Goal: Task Accomplishment & Management: Manage account settings

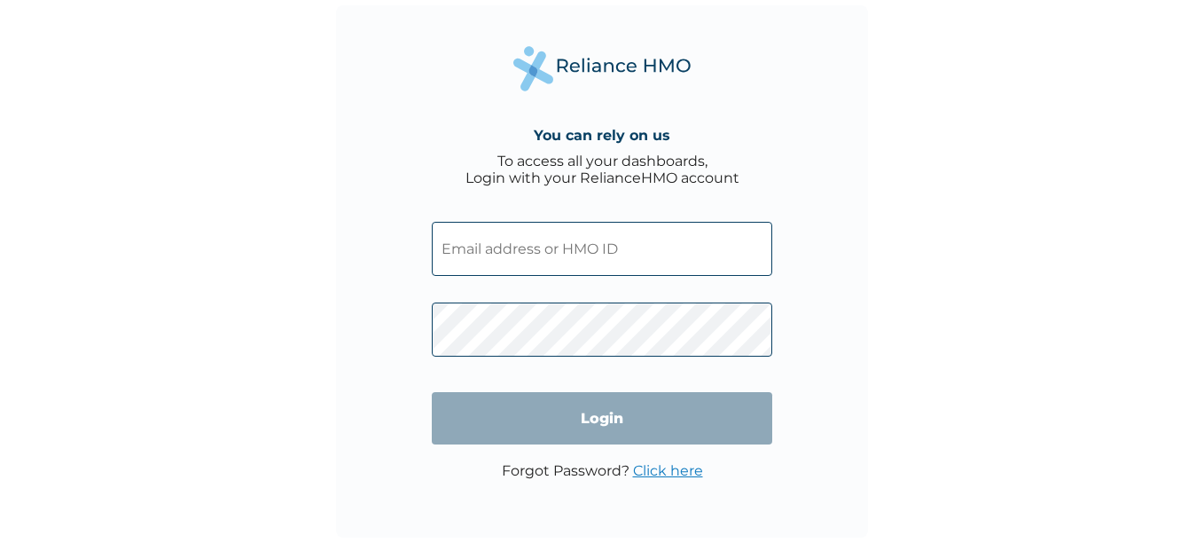
type input "[EMAIL_ADDRESS][DOMAIN_NAME]"
click at [601, 400] on input "Login" at bounding box center [602, 418] width 340 height 52
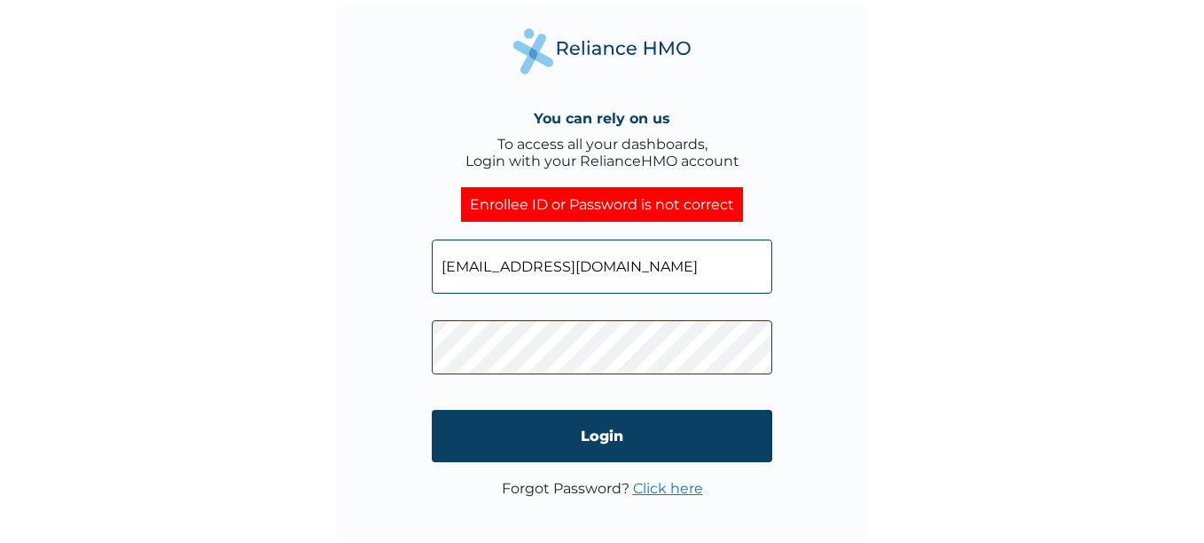
click at [575, 440] on input "Login" at bounding box center [602, 436] width 340 height 52
click at [155, 269] on div "You can rely on us To access all your dashboards, Login with your RelianceHMO a…" at bounding box center [602, 271] width 1204 height 543
click at [990, 192] on div "You can rely on us To access all your dashboards, Login with your RelianceHMO a…" at bounding box center [602, 271] width 1204 height 543
drag, startPoint x: 942, startPoint y: 360, endPoint x: 919, endPoint y: 376, distance: 28.0
click at [941, 360] on div "You can rely on us To access all your dashboards, Login with your RelianceHMO a…" at bounding box center [602, 271] width 1204 height 543
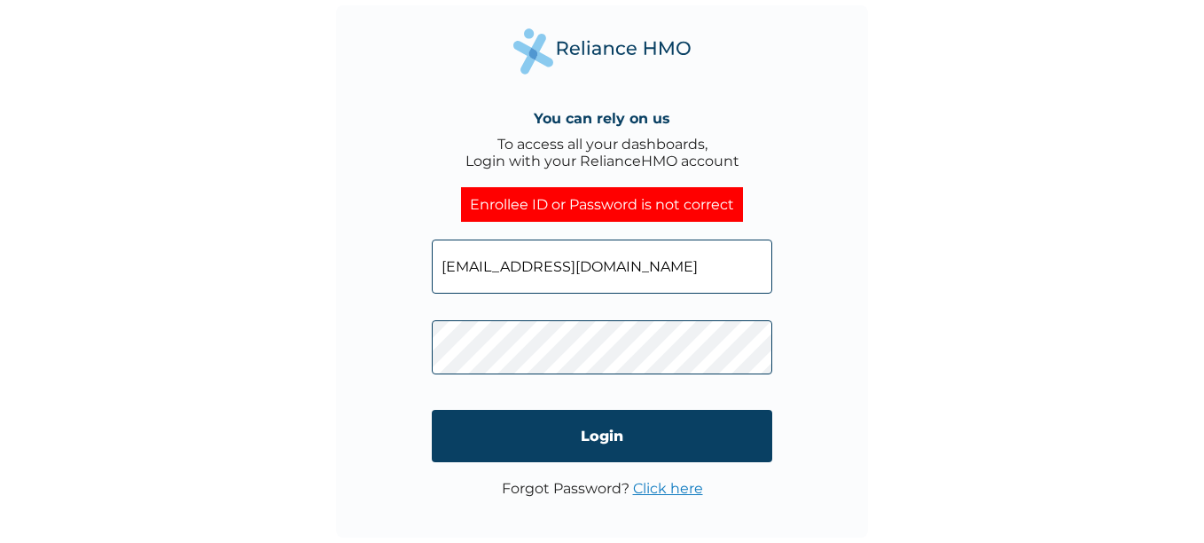
drag, startPoint x: 647, startPoint y: 393, endPoint x: 646, endPoint y: 404, distance: 11.6
click at [646, 392] on form "[EMAIL_ADDRESS][DOMAIN_NAME] Login" at bounding box center [602, 351] width 340 height 258
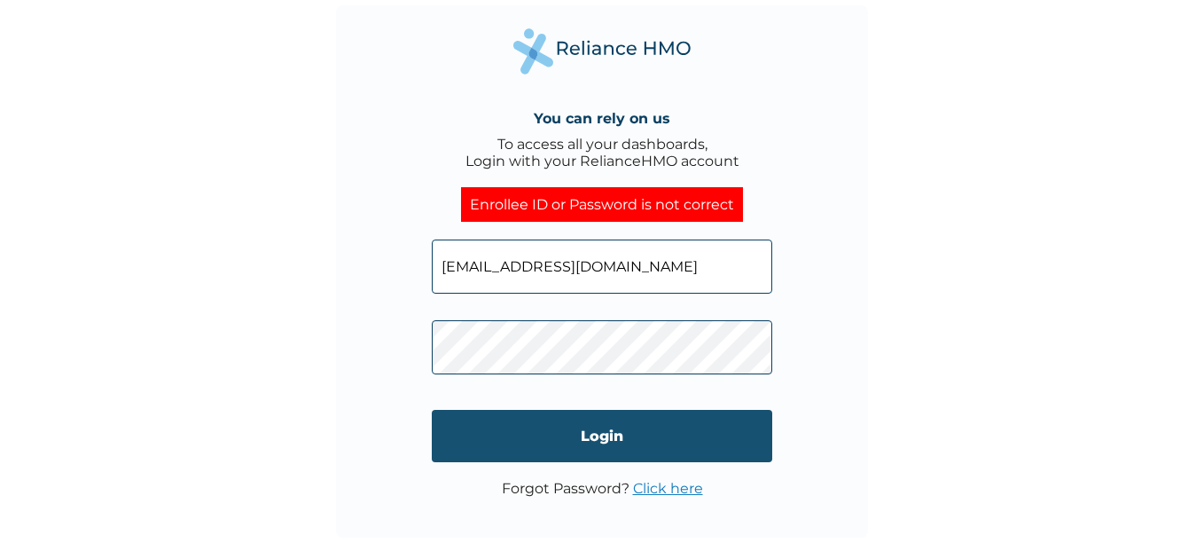
click at [634, 426] on input "Login" at bounding box center [602, 436] width 340 height 52
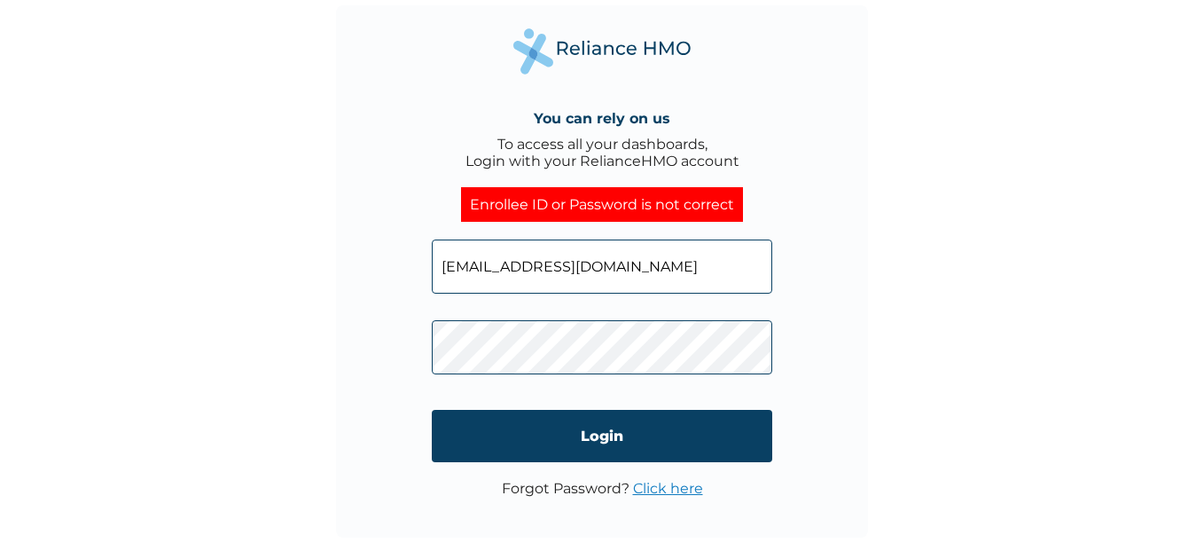
click at [178, 266] on div "You can rely on us To access all your dashboards, Login with your RelianceHMO a…" at bounding box center [602, 271] width 1204 height 543
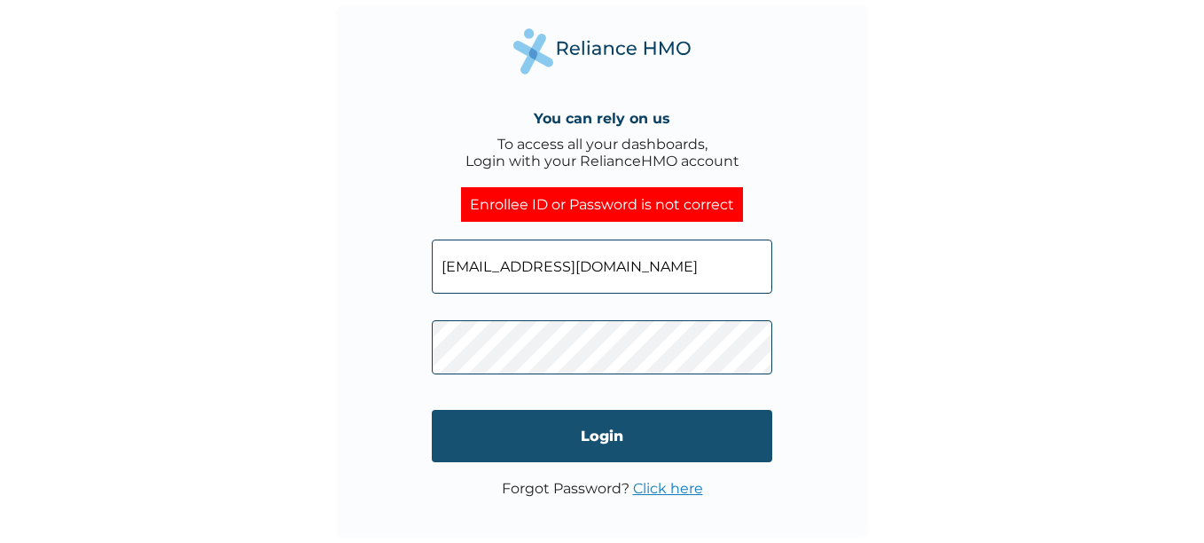
click at [743, 422] on input "Login" at bounding box center [602, 436] width 340 height 52
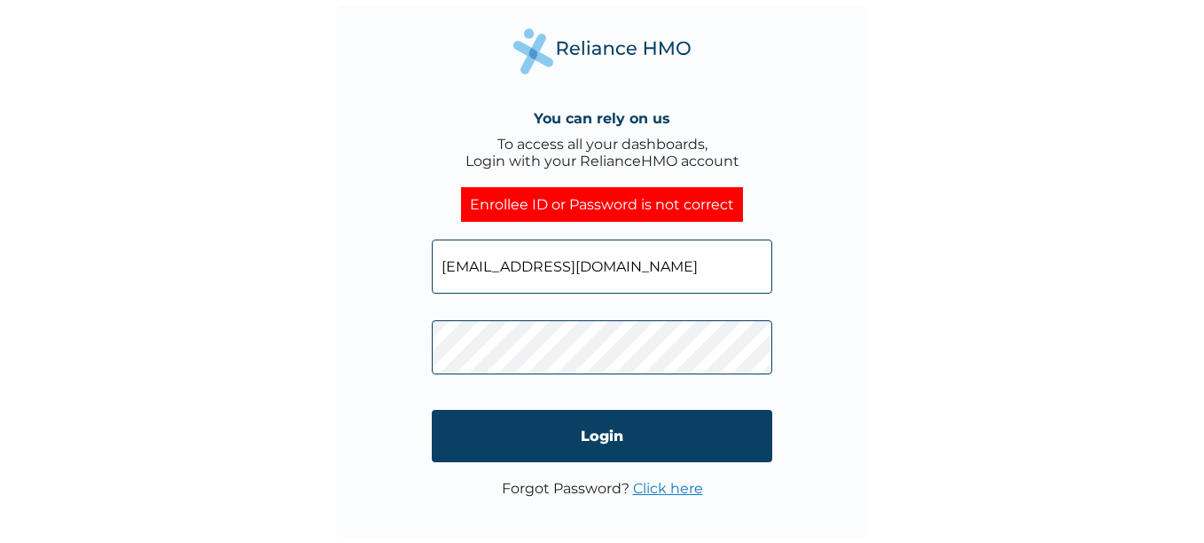
click at [316, 340] on div "You can rely on us To access all your dashboards, Login with your RelianceHMO a…" at bounding box center [602, 271] width 1204 height 543
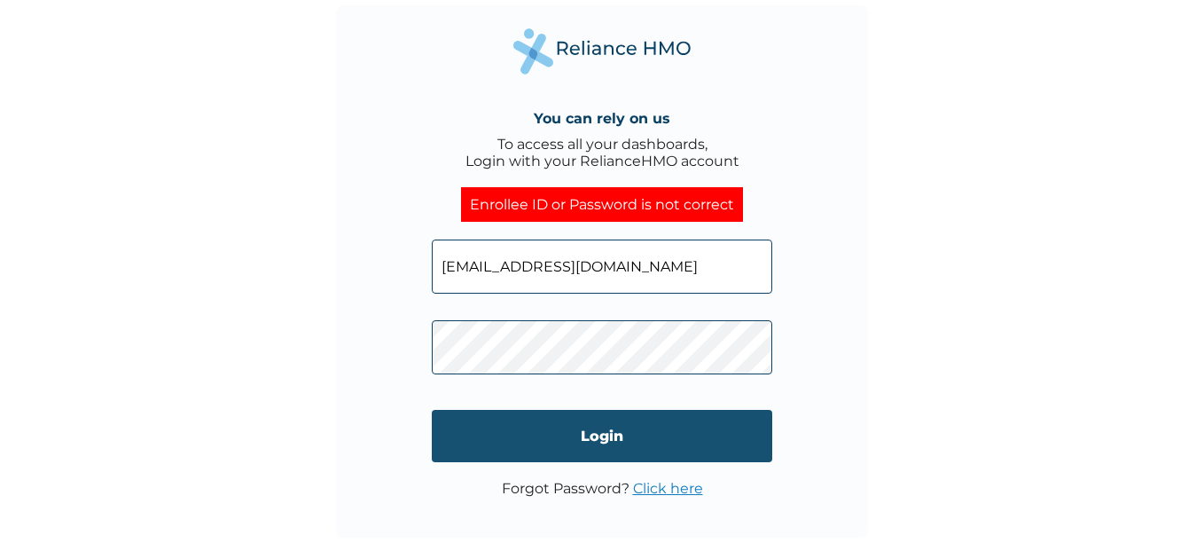
click at [672, 419] on input "Login" at bounding box center [602, 436] width 340 height 52
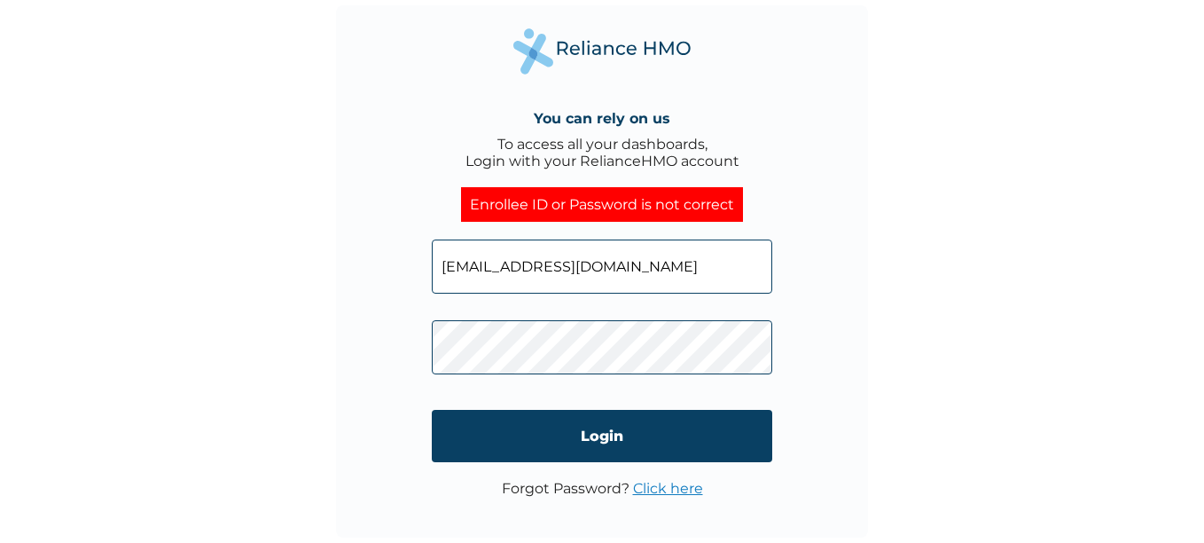
click at [366, 312] on div "You can rely on us To access all your dashboards, Login with your RelianceHMO a…" at bounding box center [602, 271] width 532 height 532
click at [606, 422] on input "Login" at bounding box center [602, 436] width 340 height 52
click at [309, 312] on div "You can rely on us To access all your dashboards, Login with your RelianceHMO a…" at bounding box center [602, 271] width 1204 height 543
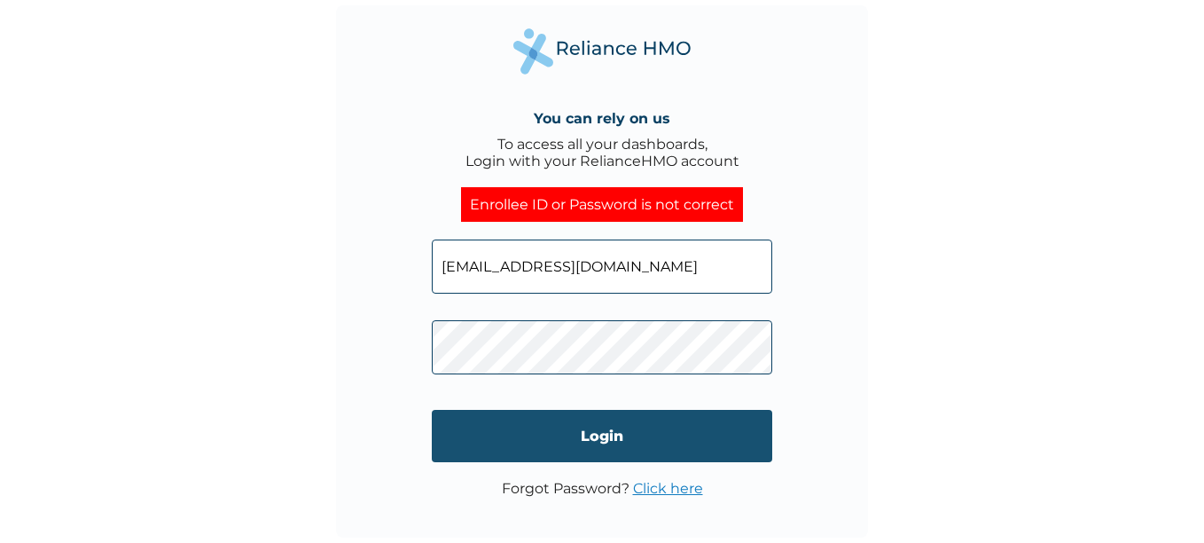
click at [659, 439] on input "Login" at bounding box center [602, 436] width 340 height 52
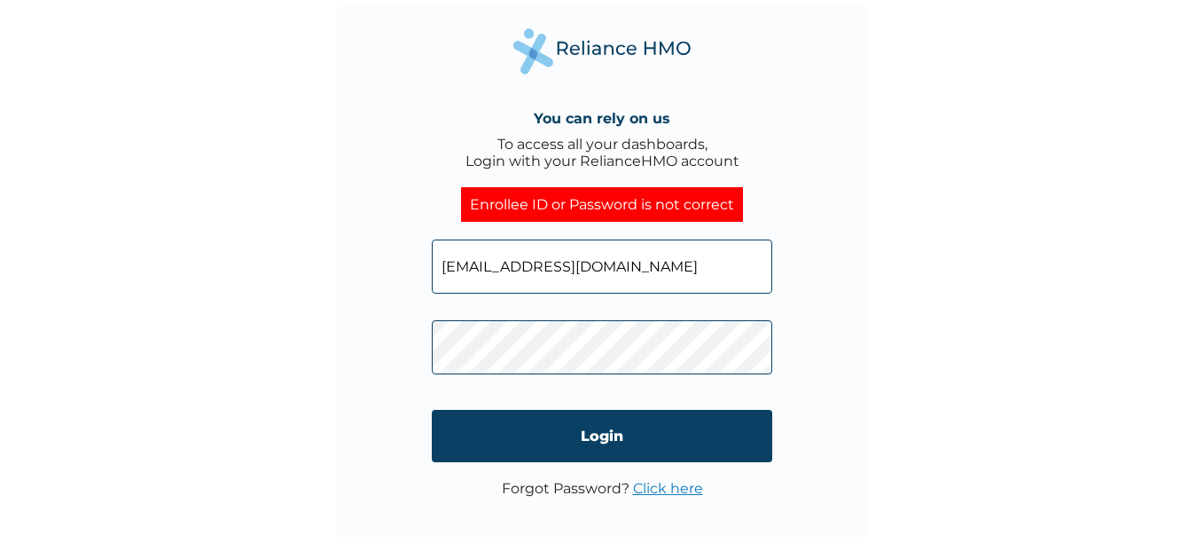
click at [690, 491] on link "Click here" at bounding box center [668, 488] width 70 height 17
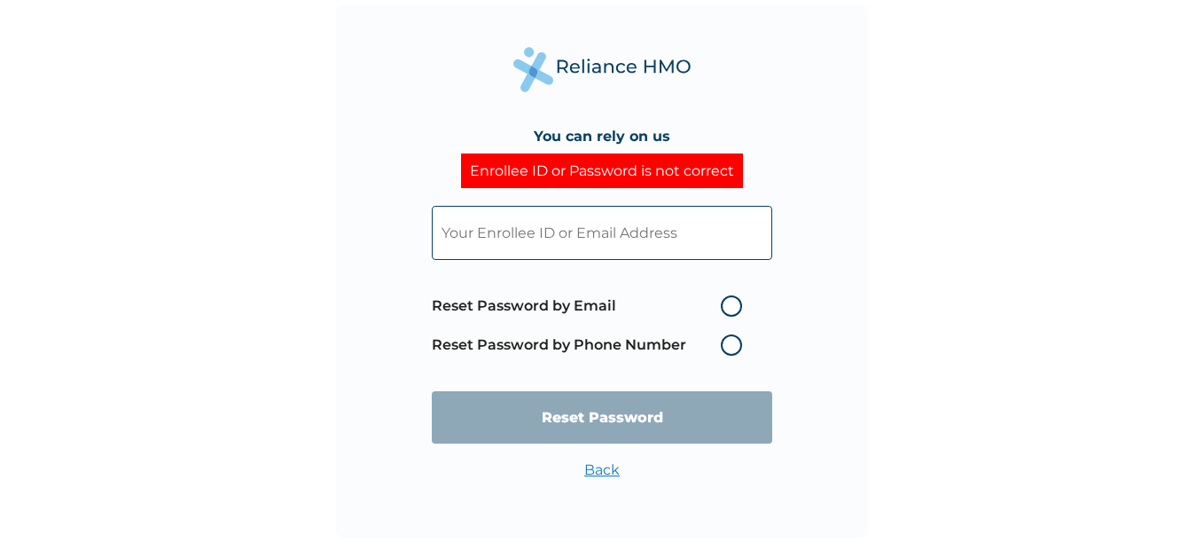
click at [721, 300] on label "Reset Password by Email" at bounding box center [591, 305] width 319 height 21
click at [721, 300] on input "Reset Password by Email" at bounding box center [710, 306] width 28 height 28
radio input "true"
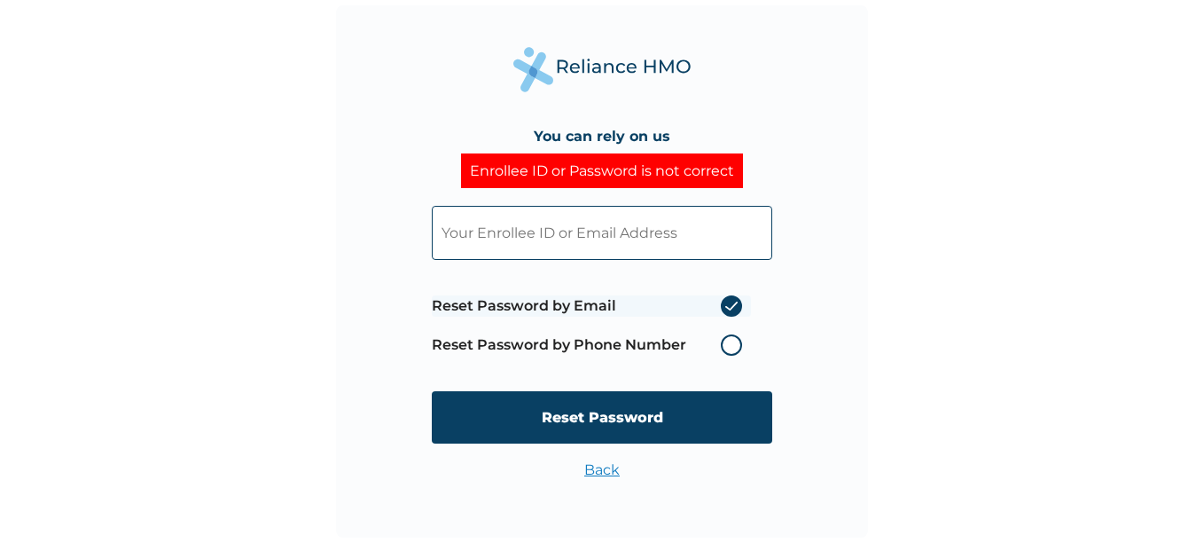
click at [580, 227] on input "text" at bounding box center [602, 233] width 340 height 54
type input "[EMAIL_ADDRESS][DOMAIN_NAME]"
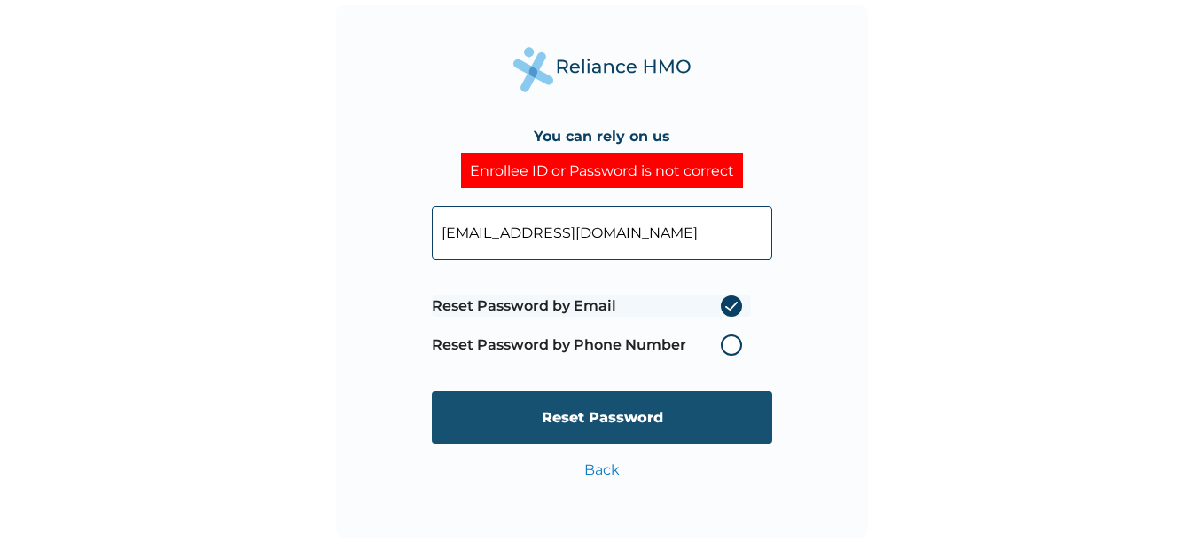
click at [635, 421] on input "Reset Password" at bounding box center [602, 417] width 340 height 52
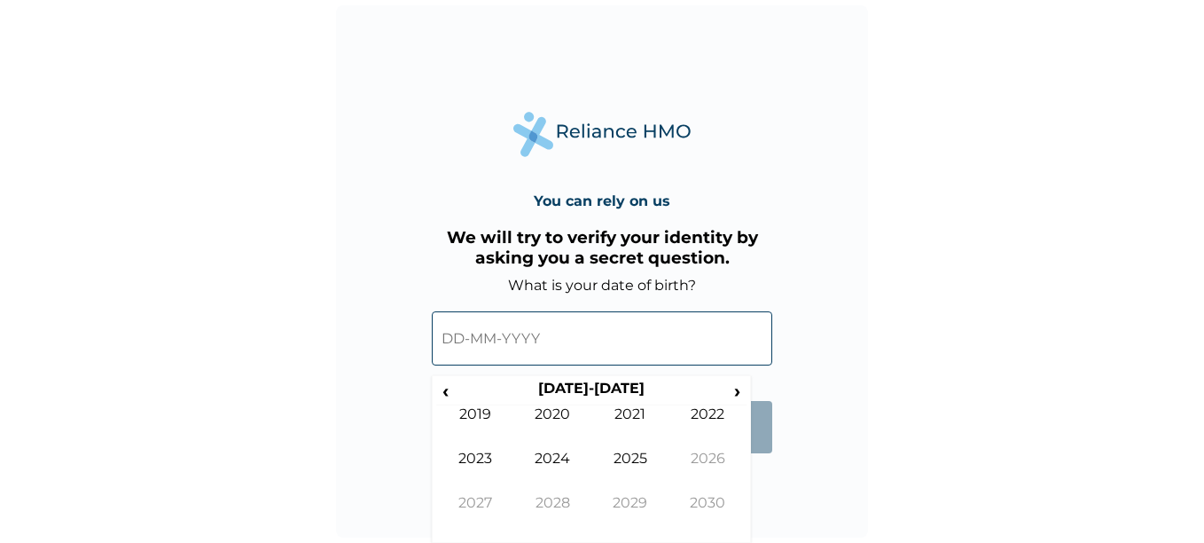
click at [601, 329] on input "text" at bounding box center [602, 338] width 340 height 54
click at [449, 387] on span "‹" at bounding box center [445, 390] width 19 height 22
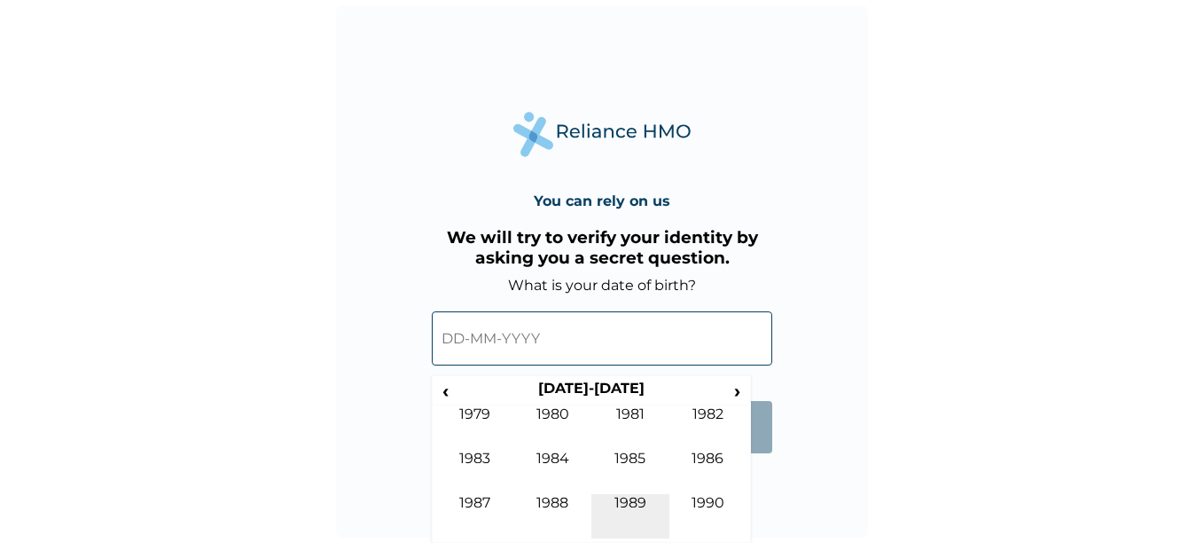
click at [635, 505] on td "1989" at bounding box center [630, 516] width 78 height 44
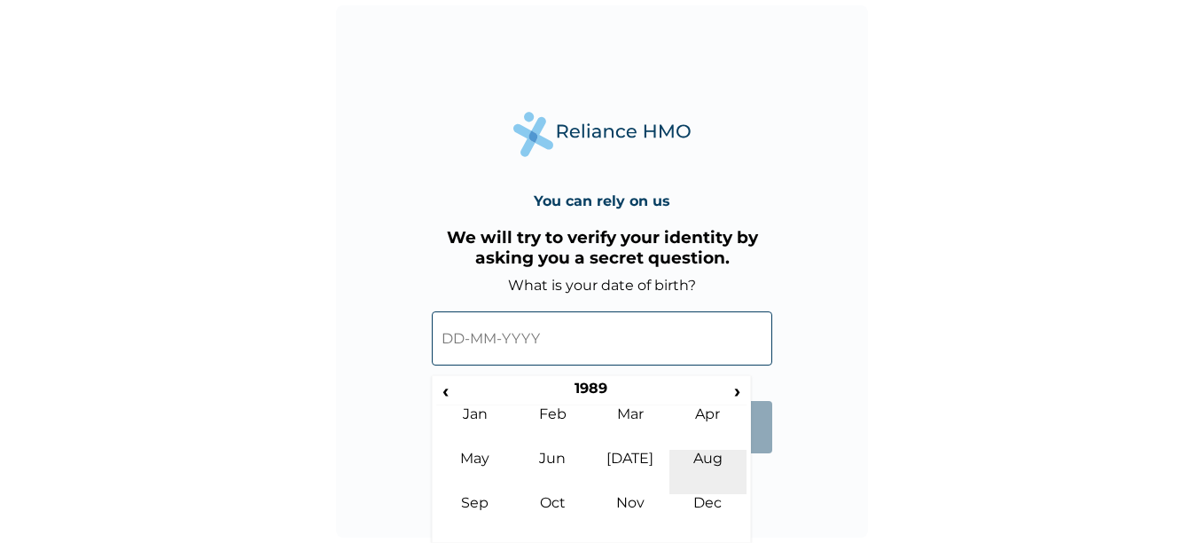
click at [694, 458] on td "Aug" at bounding box center [708, 472] width 78 height 44
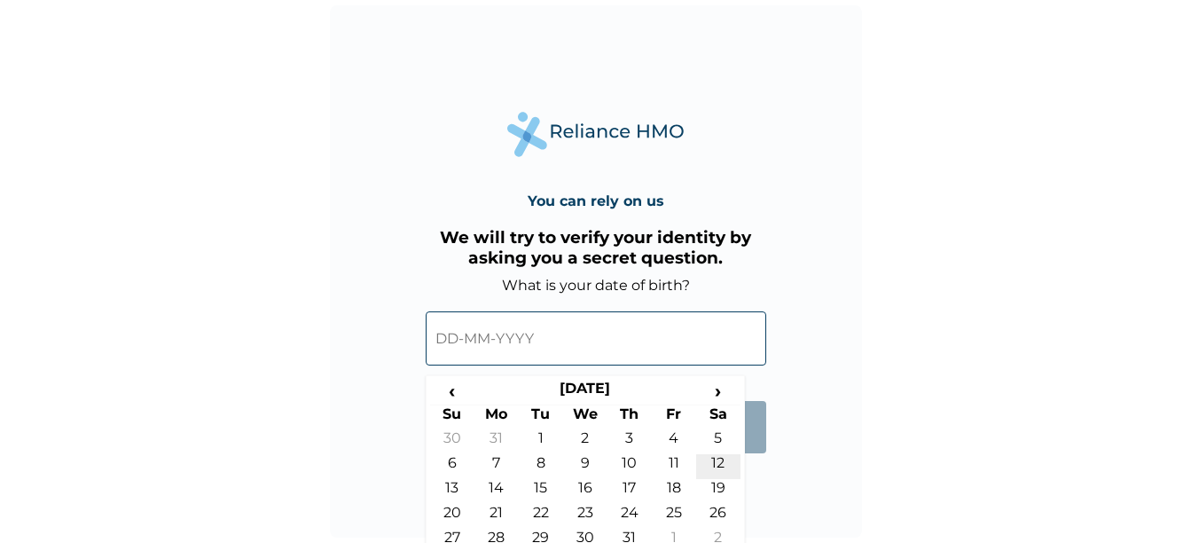
click at [720, 461] on td "12" at bounding box center [718, 466] width 44 height 25
type input "12-08-1989"
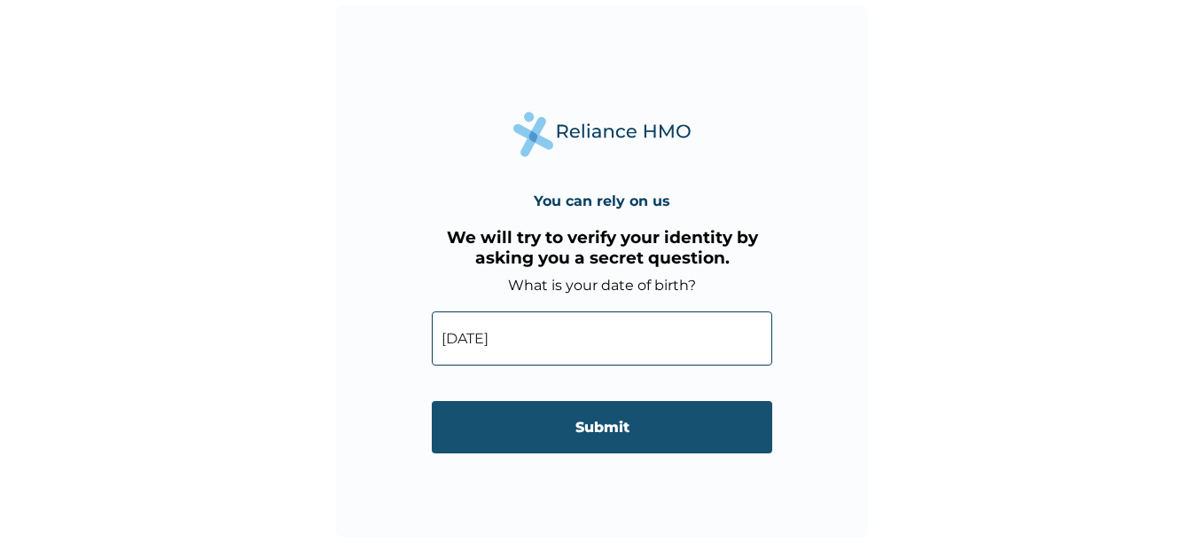
click at [706, 434] on input "Submit" at bounding box center [602, 427] width 340 height 52
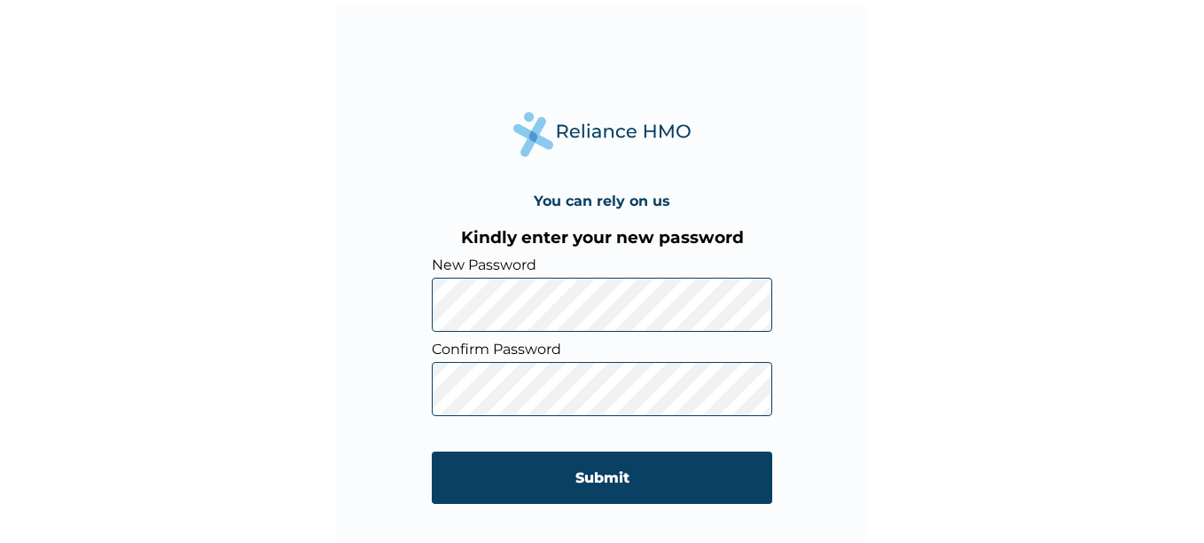
click at [603, 487] on input "Submit" at bounding box center [602, 477] width 340 height 52
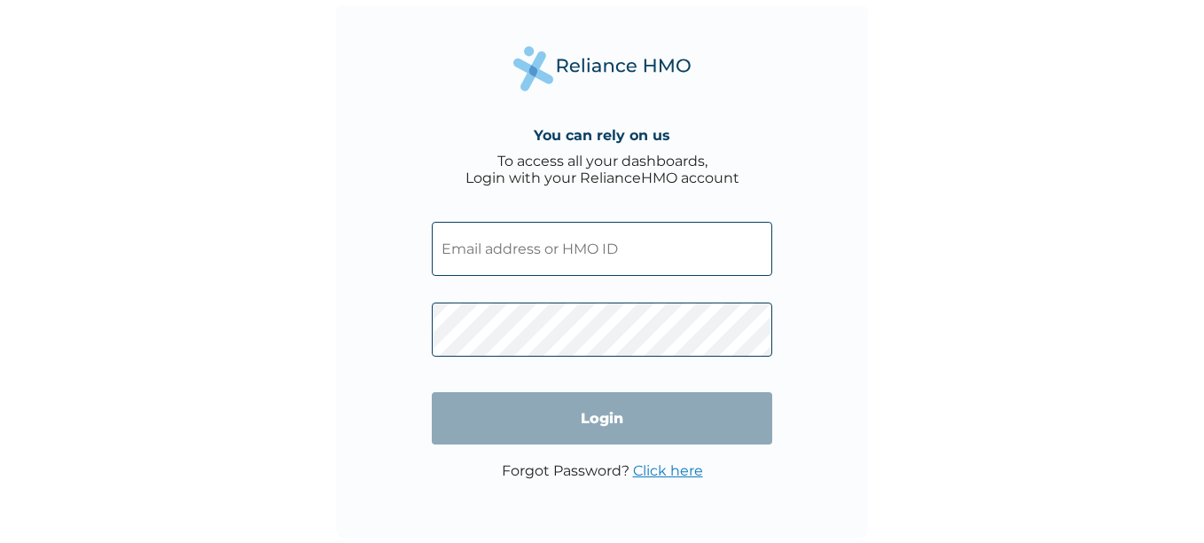
type input "[EMAIL_ADDRESS][DOMAIN_NAME]"
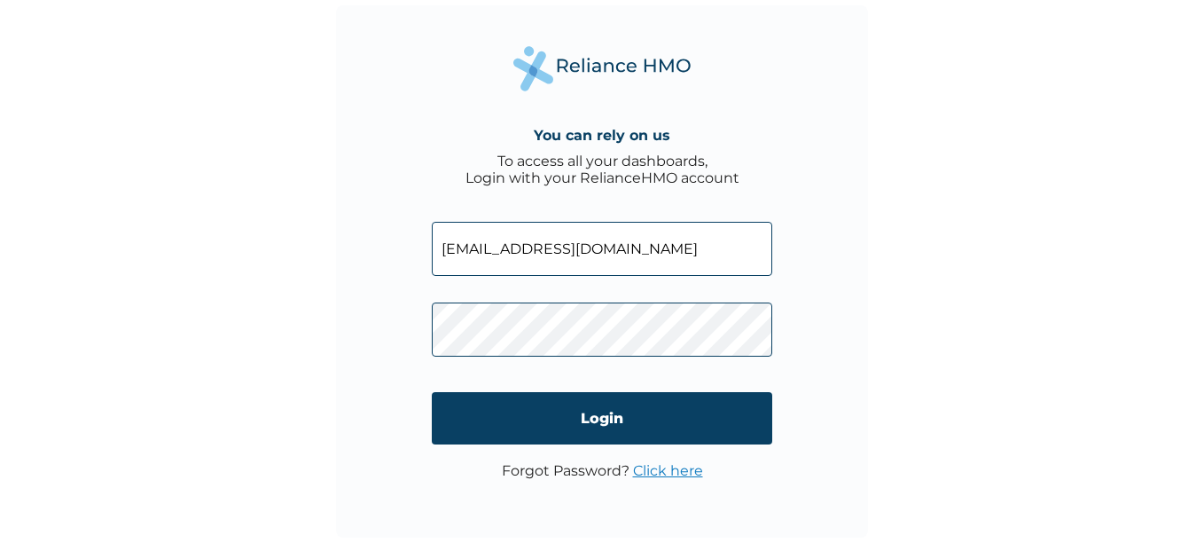
click at [370, 298] on div "You can rely on us To access all your dashboards, Login with your RelianceHMO a…" at bounding box center [602, 271] width 532 height 532
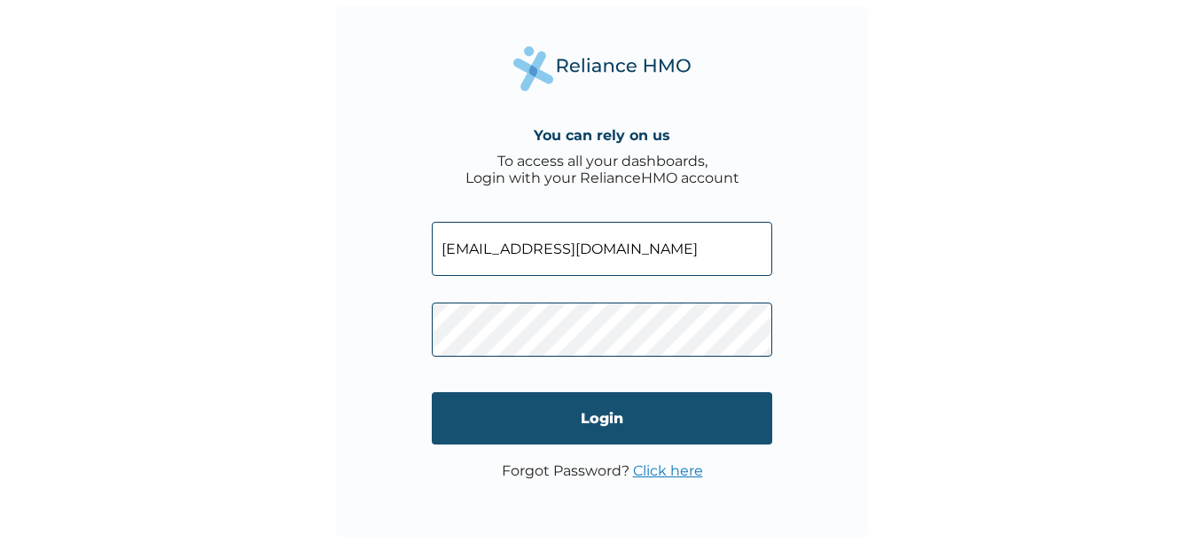
click at [688, 417] on input "Login" at bounding box center [602, 418] width 340 height 52
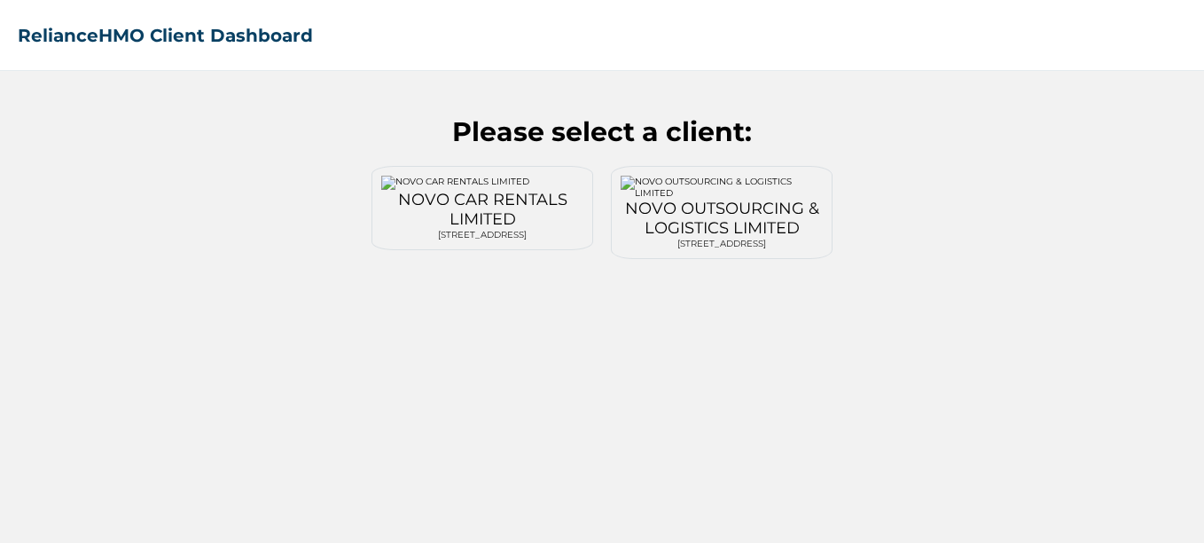
click at [415, 209] on div "NOVO CAR RENTALS LIMITED" at bounding box center [482, 209] width 202 height 39
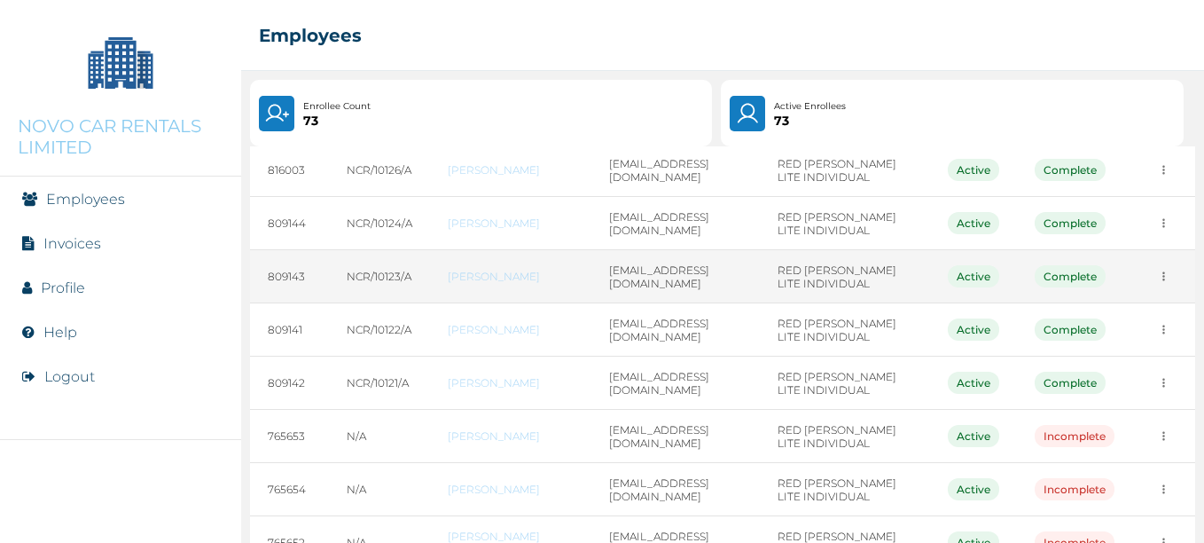
scroll to position [266, 0]
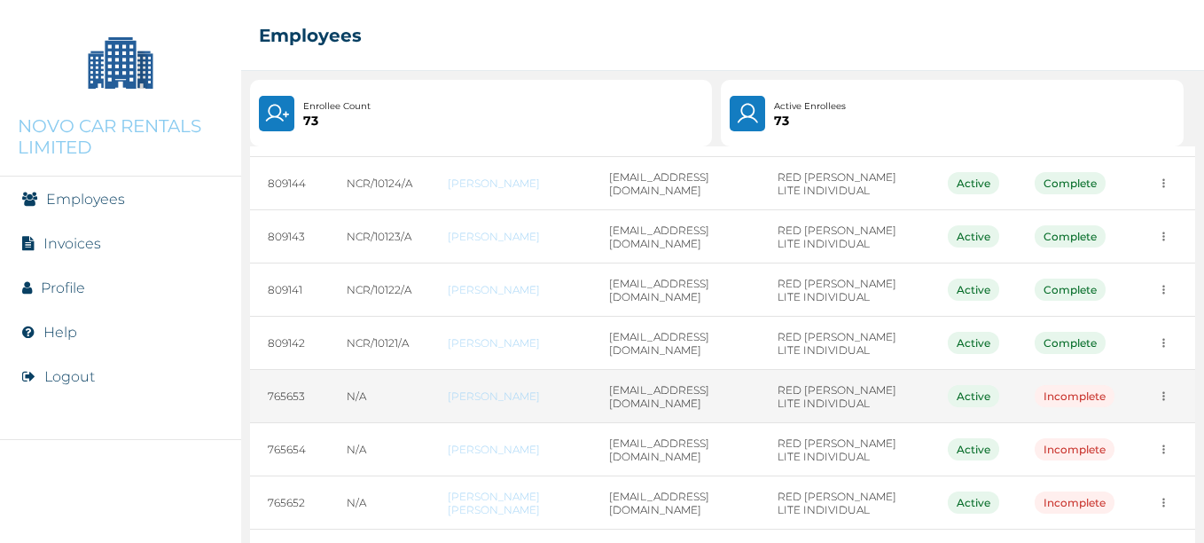
click at [1157, 395] on icon "more" at bounding box center [1163, 395] width 13 height 13
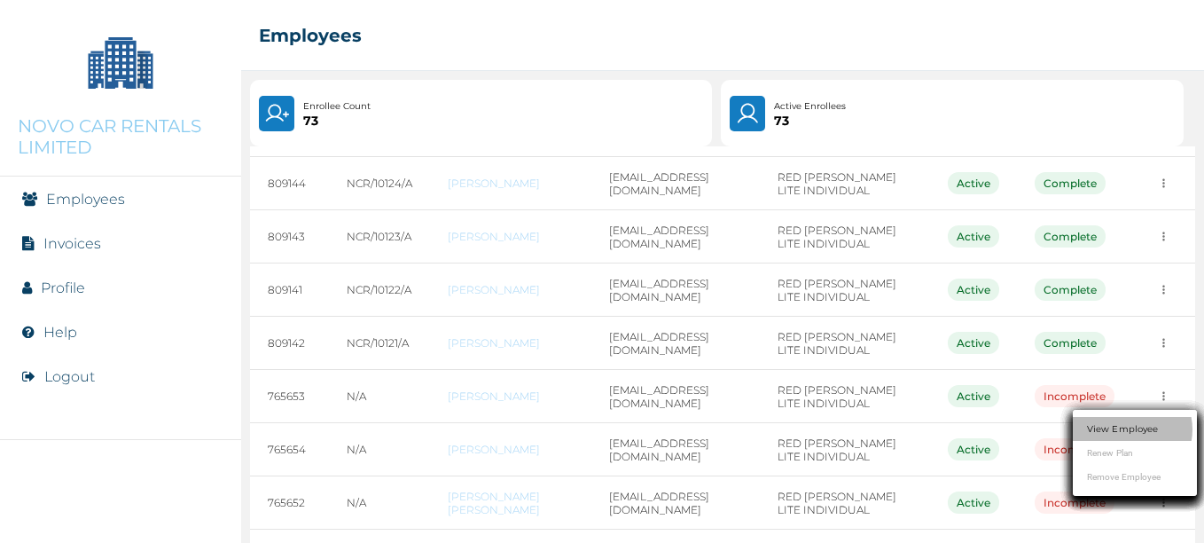
click at [1139, 426] on link "View Employee" at bounding box center [1122, 428] width 71 height 13
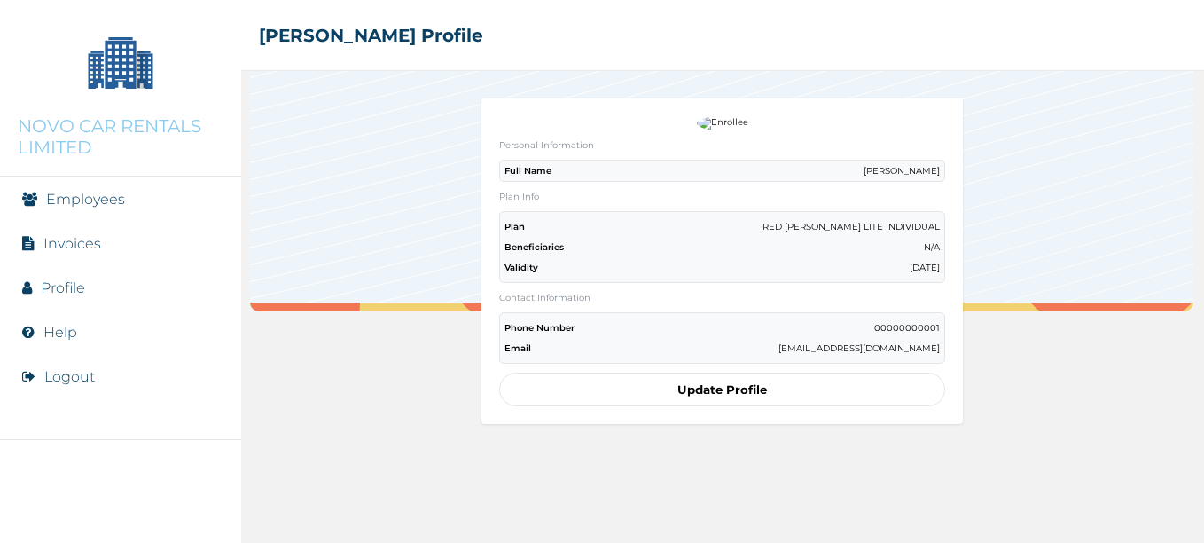
scroll to position [184, 0]
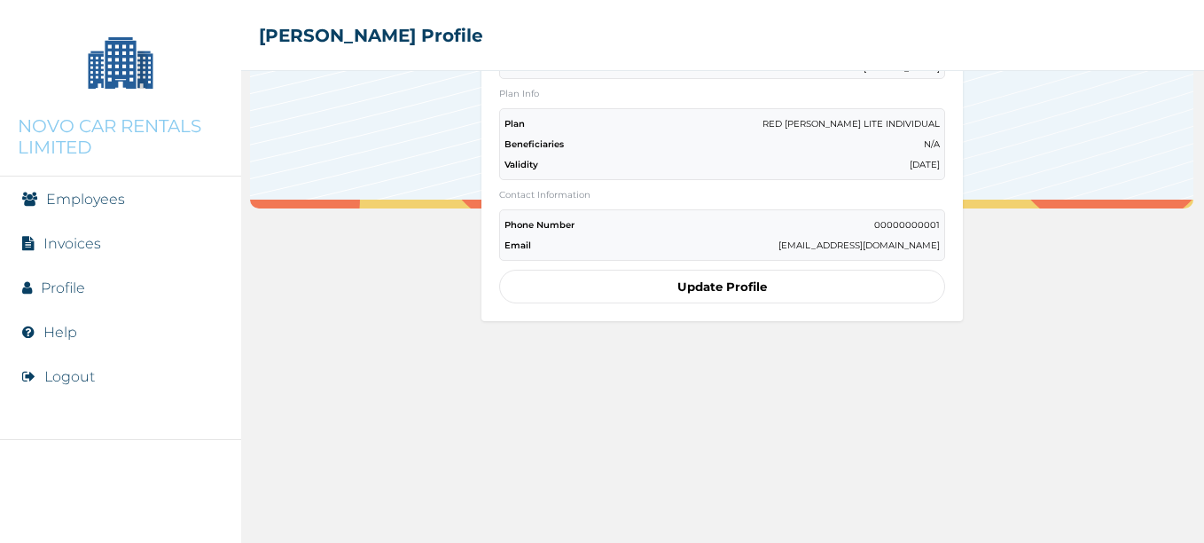
click at [105, 193] on link "Employees" at bounding box center [85, 199] width 79 height 17
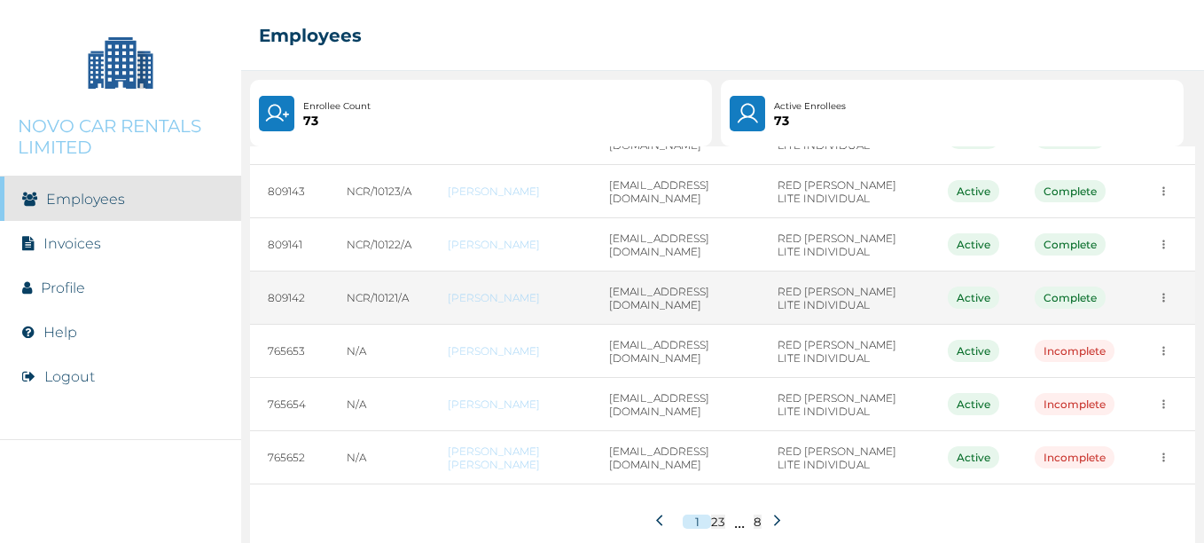
scroll to position [336, 0]
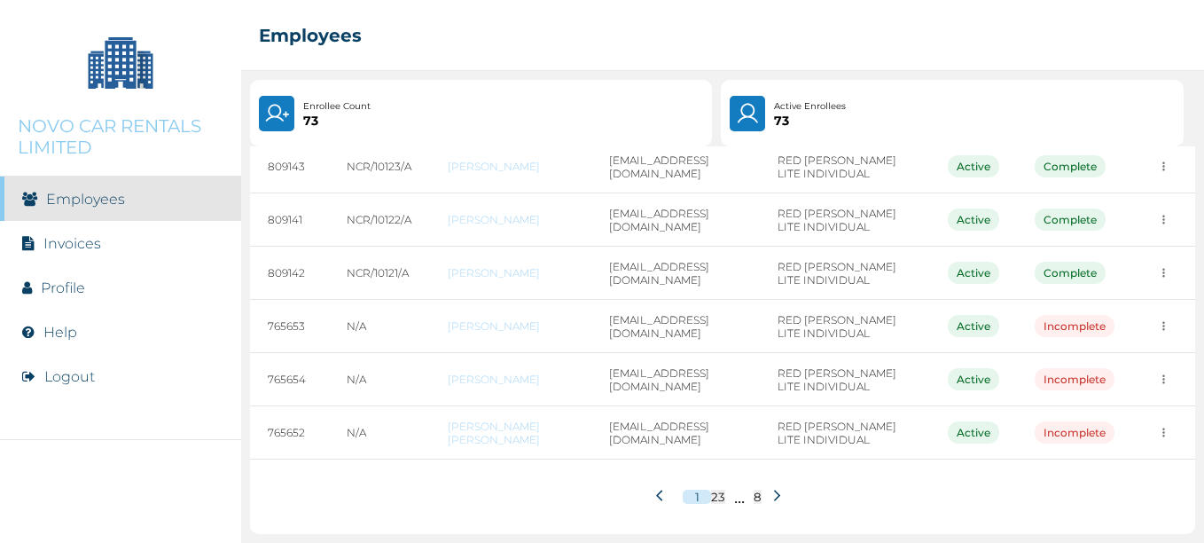
click at [771, 491] on icon at bounding box center [777, 495] width 13 height 13
click at [773, 500] on icon at bounding box center [779, 495] width 13 height 13
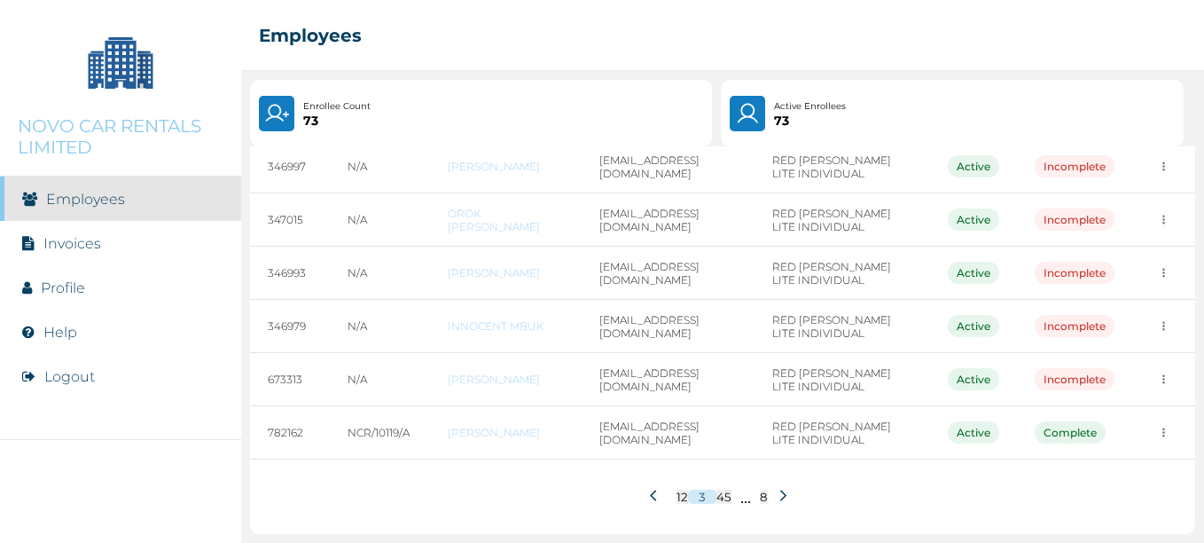
click at [650, 494] on icon at bounding box center [656, 495] width 13 height 13
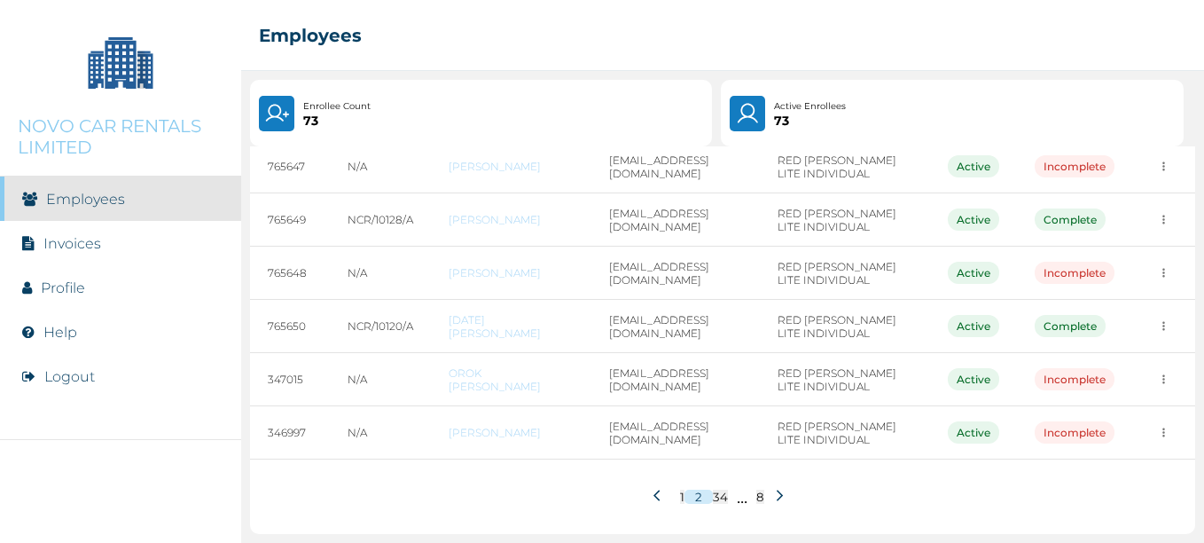
click at [773, 494] on icon at bounding box center [779, 495] width 13 height 13
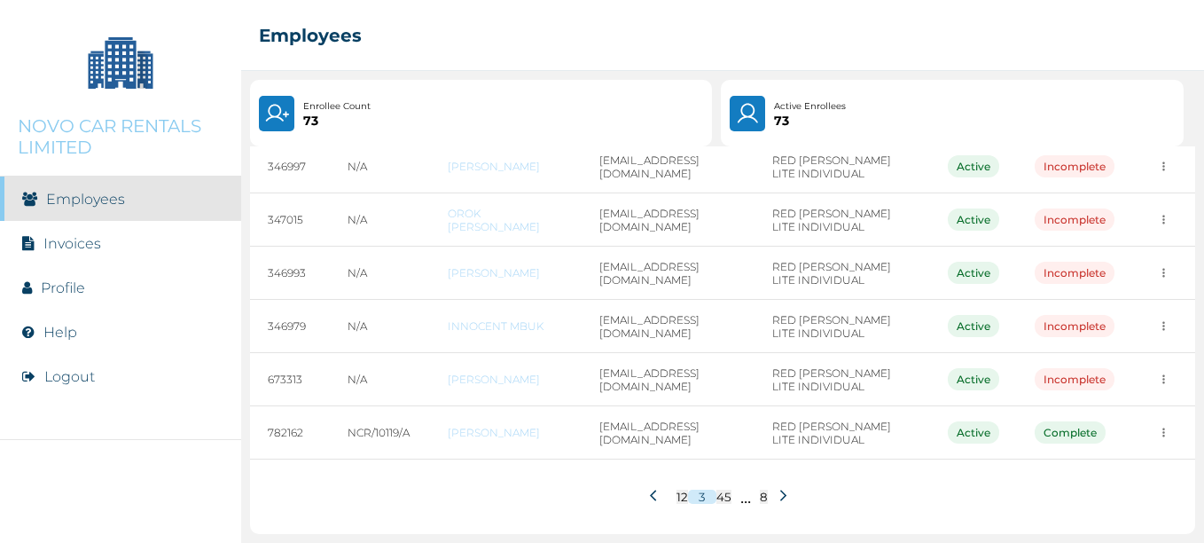
click at [777, 497] on icon at bounding box center [783, 495] width 13 height 13
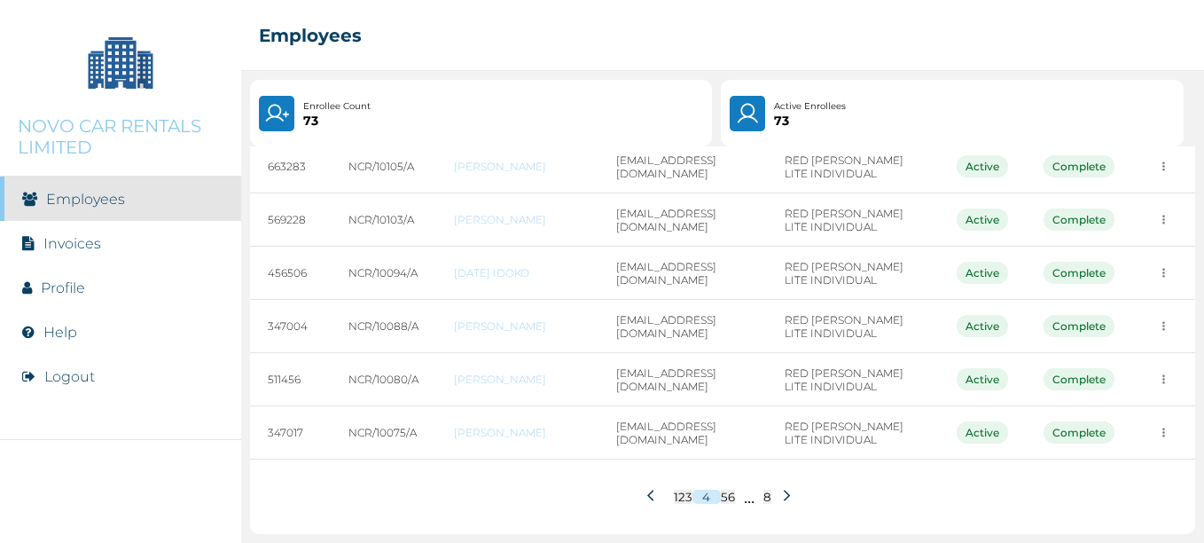
click at [647, 492] on icon at bounding box center [653, 495] width 13 height 13
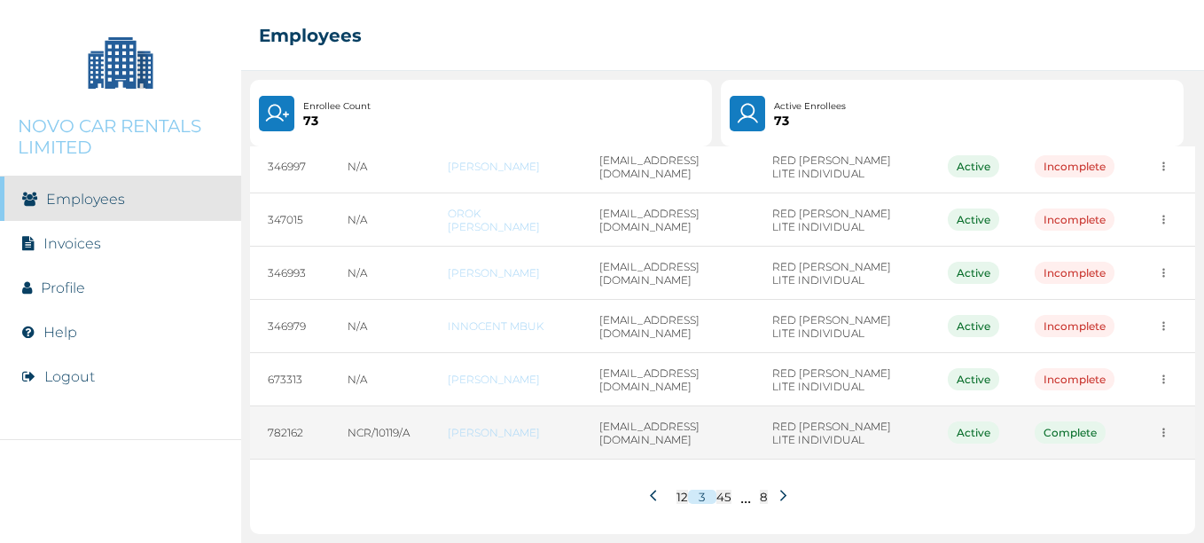
click at [754, 442] on td "[EMAIL_ADDRESS][DOMAIN_NAME]" at bounding box center [668, 432] width 172 height 53
click at [1157, 435] on icon "more" at bounding box center [1163, 432] width 13 height 13
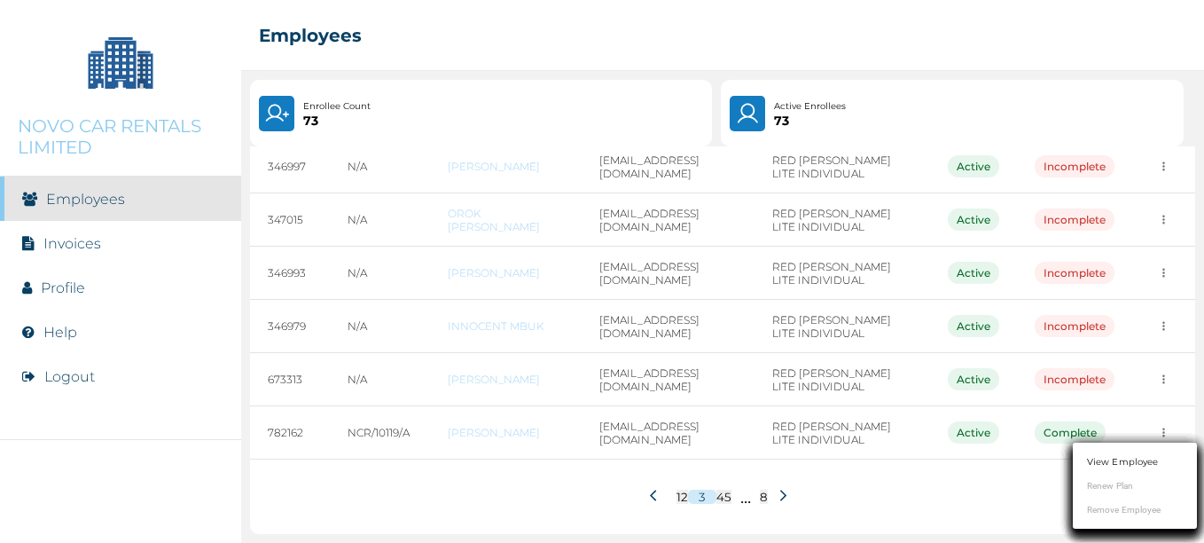
click at [868, 488] on div at bounding box center [602, 271] width 1204 height 543
